Goal: Task Accomplishment & Management: Manage account settings

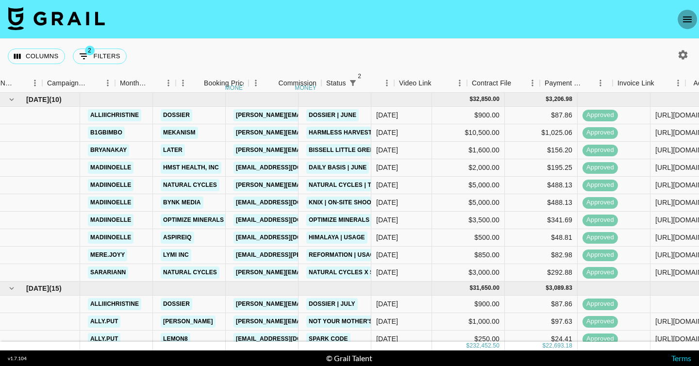
click at [690, 17] on icon "open drawer" at bounding box center [687, 20] width 12 height 12
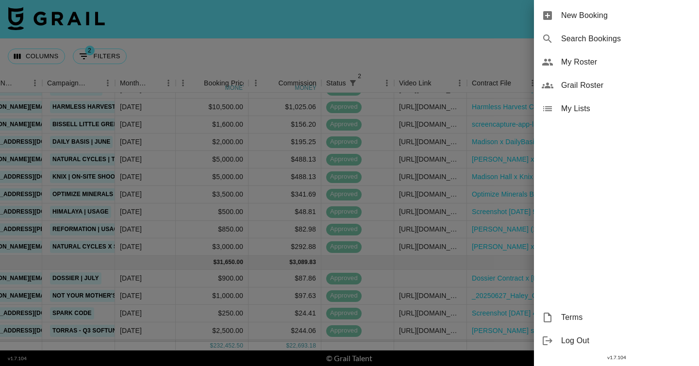
click at [595, 62] on span "My Roster" at bounding box center [626, 62] width 130 height 12
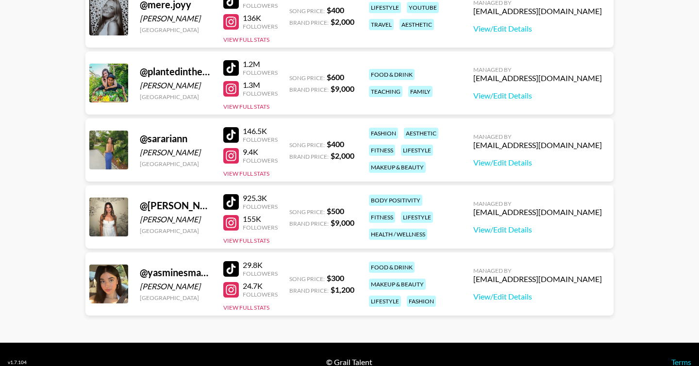
scroll to position [647, 0]
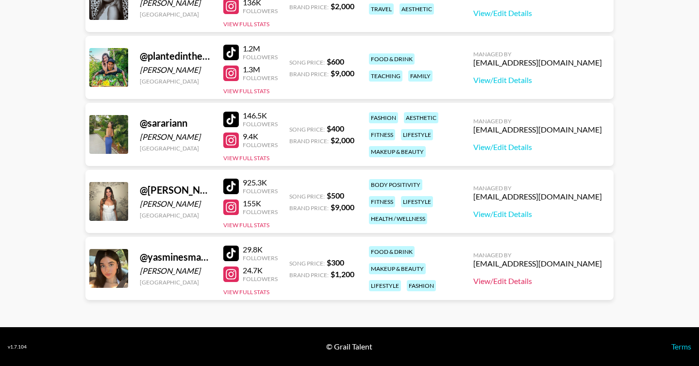
click at [532, 280] on link "View/Edit Details" at bounding box center [537, 281] width 129 height 10
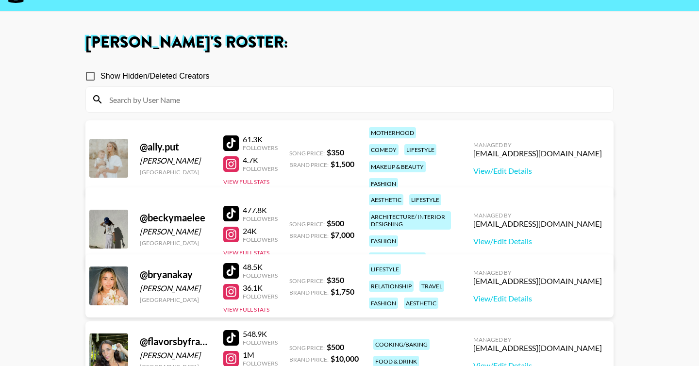
scroll to position [25, 0]
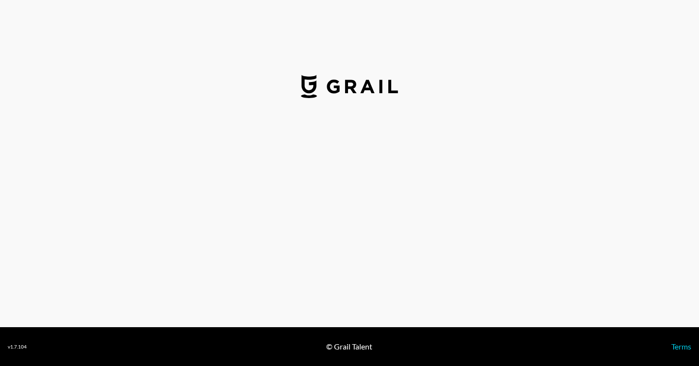
select select "USD"
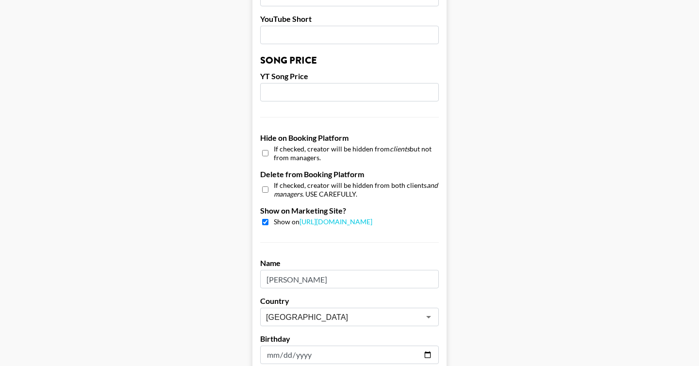
scroll to position [942, 0]
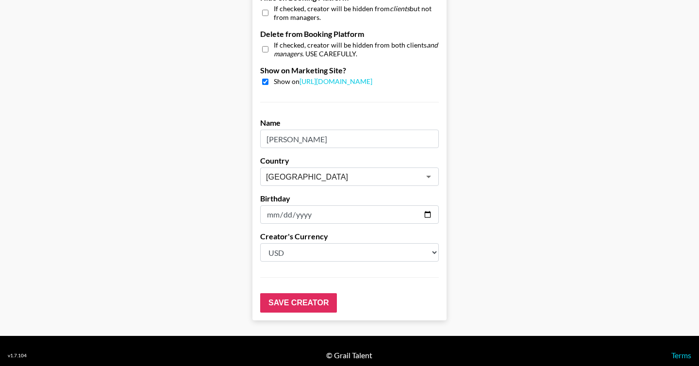
click at [314, 141] on input "[PERSON_NAME]" at bounding box center [349, 139] width 179 height 18
